Goal: Transaction & Acquisition: Purchase product/service

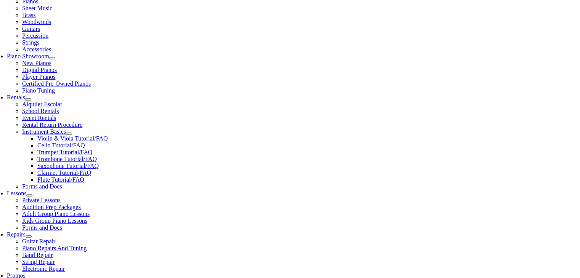
scroll to position [183, 0]
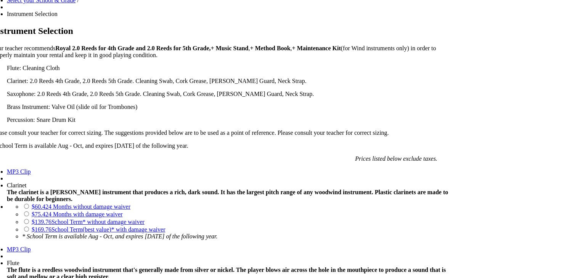
scroll to position [541, 0]
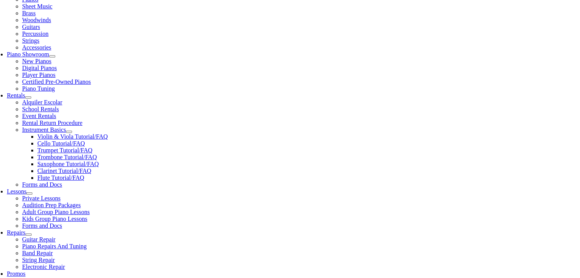
scroll to position [184, 0]
checkbox input"] "true"
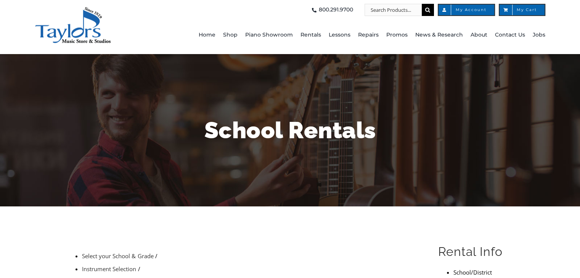
type input "1"
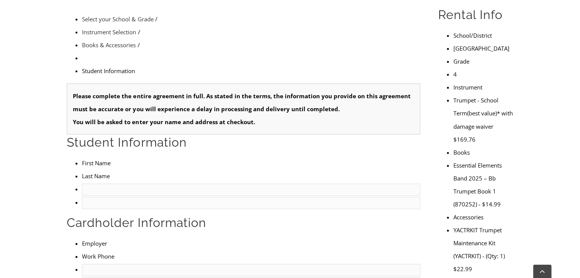
scroll to position [241, 0]
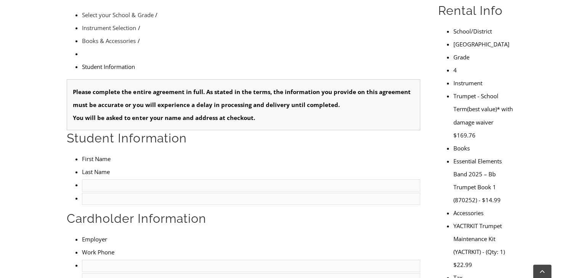
click at [87, 180] on input "text" at bounding box center [251, 186] width 338 height 12
type input "L"
type input "Luca"
type input "Filkosky"
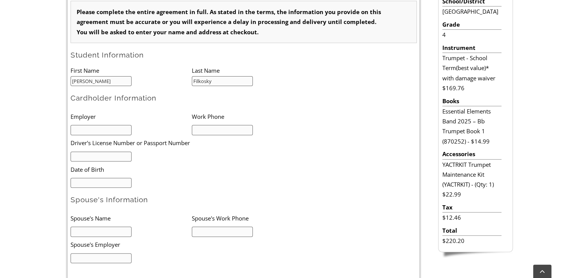
scroll to position [236, 0]
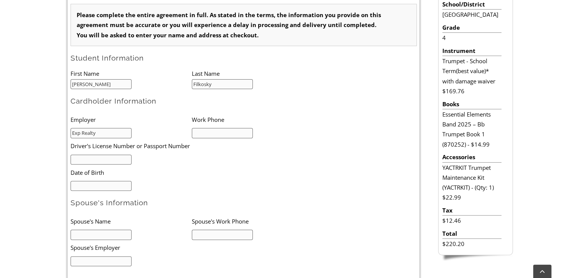
type input "Exp Realty"
click at [201, 134] on input "text" at bounding box center [222, 133] width 61 height 10
type input "6106563722"
click at [88, 185] on input "mm/dd/yyyy" at bounding box center [101, 186] width 61 height 10
type input "02/11/1978"
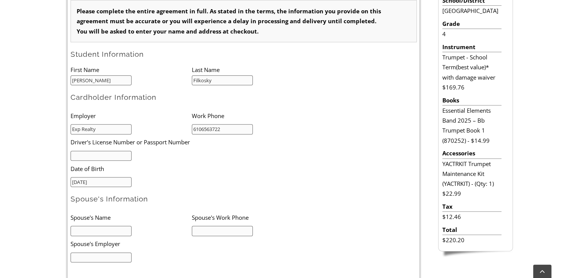
scroll to position [239, 0]
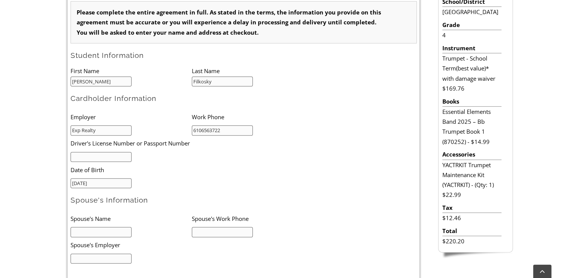
click at [78, 156] on input "text" at bounding box center [101, 157] width 61 height 10
type input "21468800"
click at [99, 182] on input "02/11/1978" at bounding box center [101, 183] width 61 height 10
type input "02/11/1968"
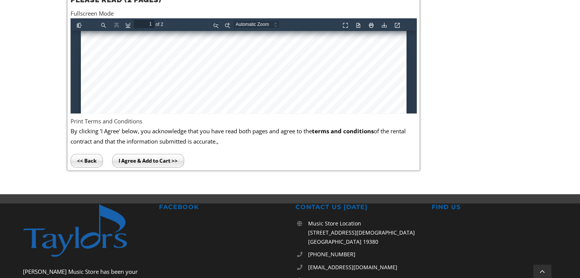
scroll to position [526, 0]
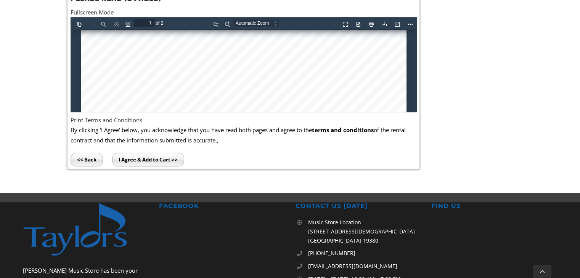
click at [143, 160] on input "I Agree & Add to Cart >>" at bounding box center [148, 160] width 72 height 14
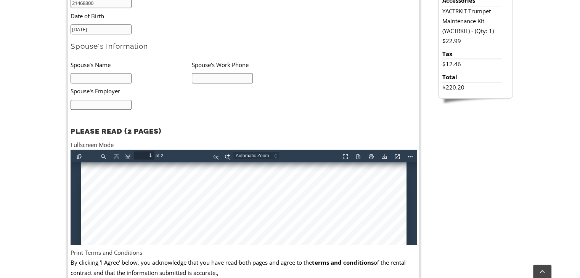
scroll to position [390, 0]
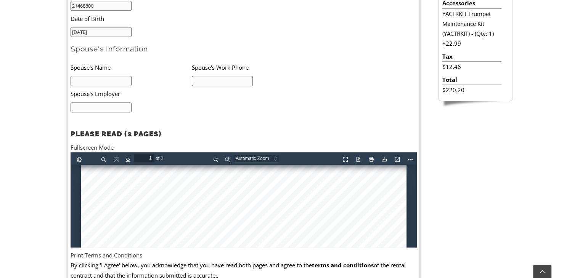
click at [90, 82] on input "text" at bounding box center [101, 81] width 61 height 10
type input "Jim Filkosky"
click at [225, 77] on input "6106563722" at bounding box center [222, 81] width 61 height 10
type input "6"
type input "2153277694"
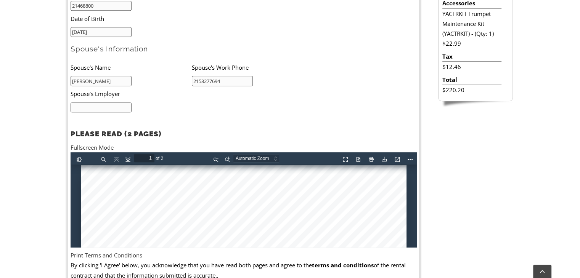
click at [86, 103] on input "text" at bounding box center [101, 108] width 61 height 10
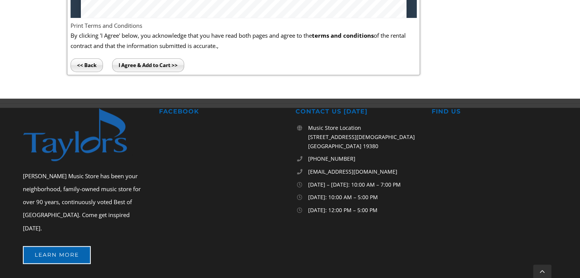
scroll to position [590, 0]
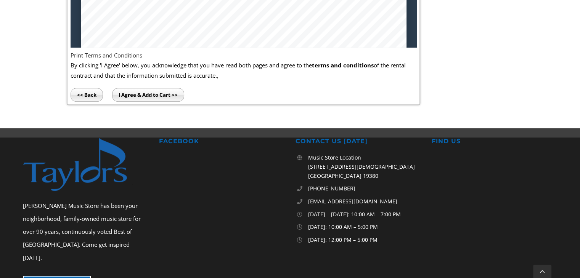
type input "Securitas Inc."
click at [144, 92] on input "I Agree & Add to Cart >>" at bounding box center [148, 95] width 72 height 14
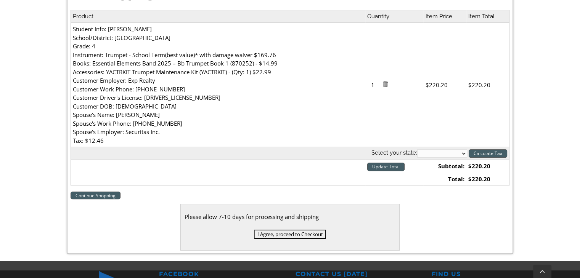
scroll to position [241, 0]
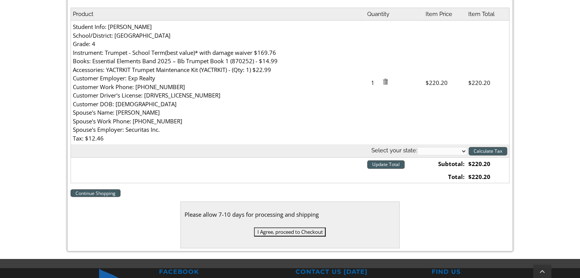
click at [465, 151] on select "[US_STATE] [US_STATE] [US_STATE] [US_STATE] [US_STATE] [US_STATE] [US_STATE] [U…" at bounding box center [442, 151] width 50 height 8
select select "PA"
click at [417, 147] on select "[US_STATE] [US_STATE] [US_STATE] [US_STATE] [US_STATE] [US_STATE] [US_STATE] [U…" at bounding box center [442, 151] width 50 height 8
click at [490, 152] on input "Calculate Tax" at bounding box center [487, 151] width 38 height 8
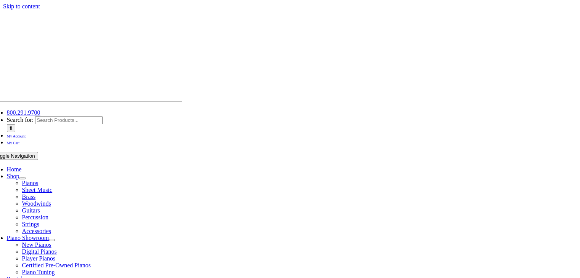
select select "PA"
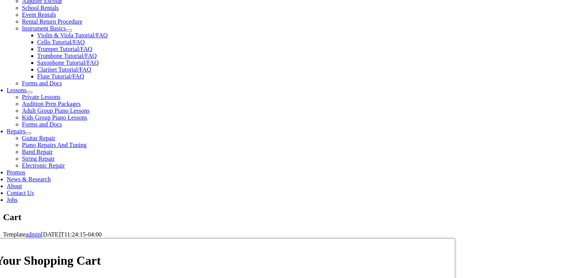
scroll to position [286, 0]
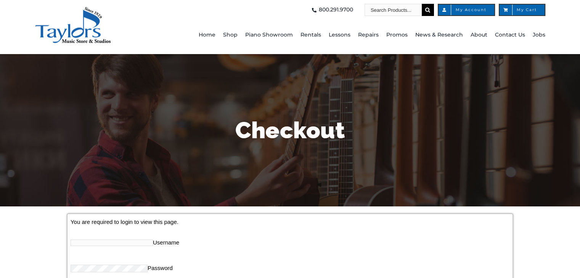
click at [93, 243] on input "Username" at bounding box center [112, 243] width 82 height 6
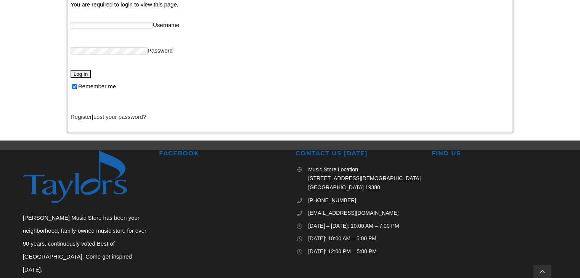
scroll to position [215, 0]
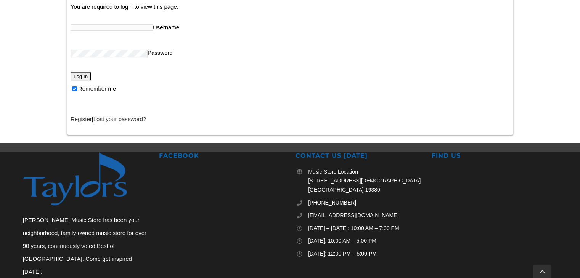
click at [80, 120] on link "Register" at bounding box center [81, 119] width 21 height 6
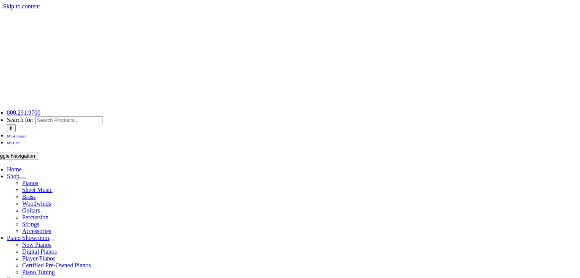
select select "PA"
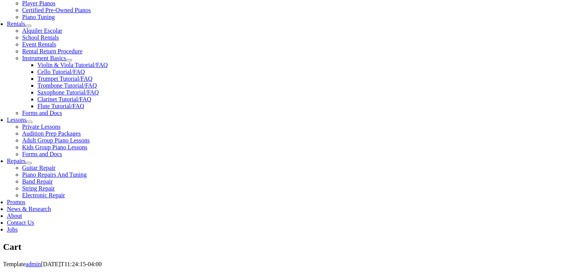
scroll to position [256, 0]
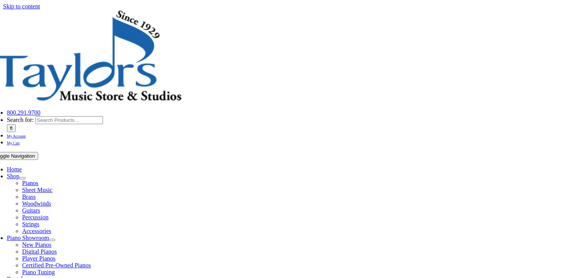
select select
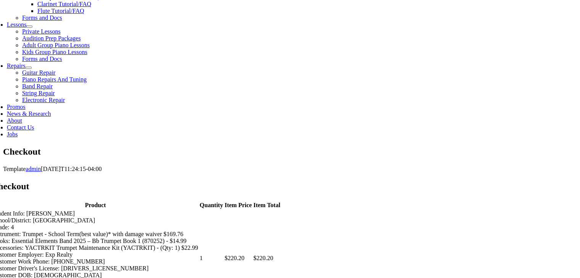
scroll to position [364, 0]
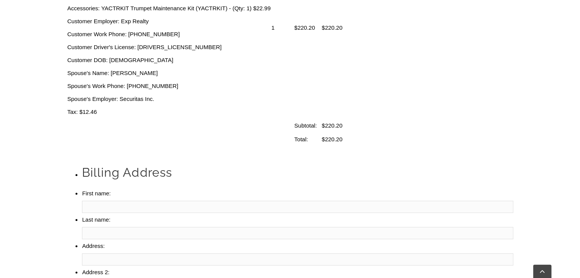
click at [130, 201] on input "First name:" at bounding box center [297, 207] width 431 height 12
type input "[PERSON_NAME]"
type input "[STREET_ADDRESS]"
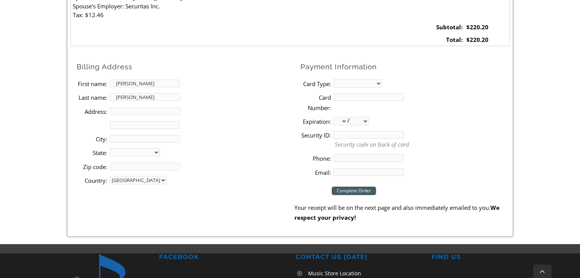
type input "[GEOGRAPHIC_DATA][PERSON_NAME]"
select select "PA"
type input "19380"
type input "6106928788"
type input "[PERSON_NAME][EMAIL_ADDRESS][DOMAIN_NAME]"
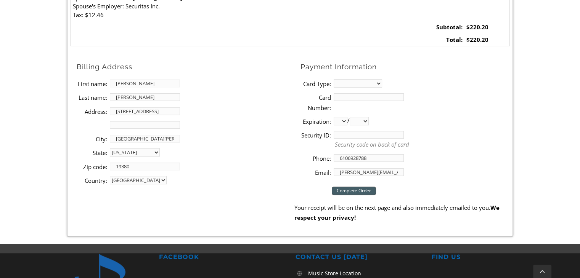
click at [379, 83] on select "MasterCard Visa American Express Discover" at bounding box center [357, 83] width 48 height 8
select select "amex"
click at [333, 79] on select "MasterCard Visa American Express Discover" at bounding box center [357, 83] width 48 height 8
click at [342, 96] on input "Card Number:" at bounding box center [368, 97] width 70 height 8
type input "[CREDIT_CARD_NUMBER]"
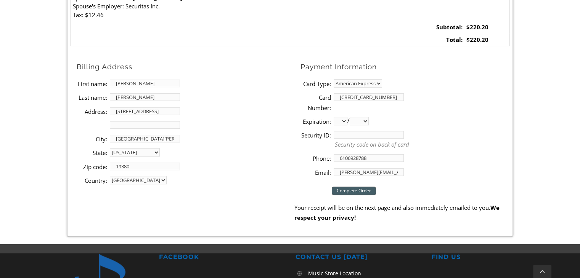
click at [343, 121] on select "01 02 03 04 05 06 07 08 09 10 11 12" at bounding box center [340, 121] width 14 height 8
select select "11"
click at [333, 117] on select "01 02 03 04 05 06 07 08 09 10 11 12" at bounding box center [340, 121] width 14 height 8
click at [369, 120] on select "2025 2026 2027 2028 2029 2030 2031 2032 2033 2034 2035 2036 2037" at bounding box center [358, 121] width 19 height 8
select select "2027"
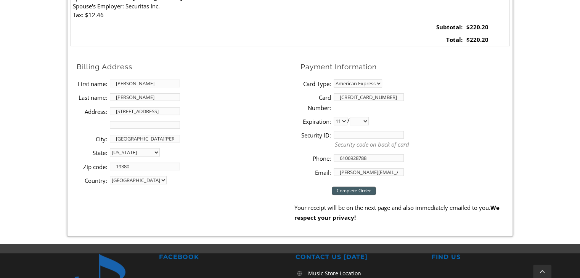
click at [352, 117] on select "2025 2026 2027 2028 2029 2030 2031 2032 2033 2034 2035 2036 2037" at bounding box center [358, 121] width 19 height 8
click at [340, 134] on input "Security ID:" at bounding box center [368, 135] width 70 height 8
type input "1952"
click at [349, 189] on input "Complete Order" at bounding box center [354, 191] width 44 height 8
